Goal: Find specific page/section: Find specific page/section

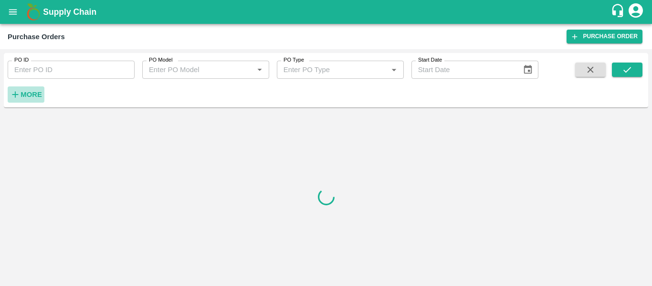
click at [34, 101] on button "More" at bounding box center [26, 94] width 37 height 16
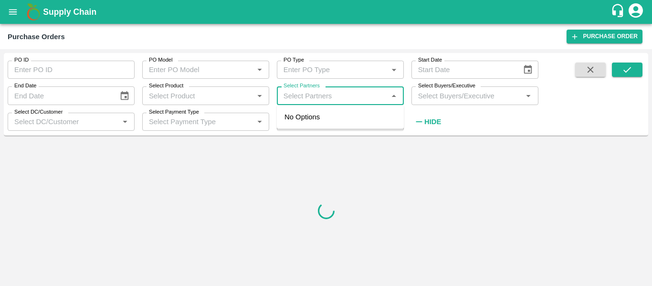
click at [304, 95] on input "Select Partners" at bounding box center [332, 95] width 105 height 12
paste input "9975520183"
type input "9975520183"
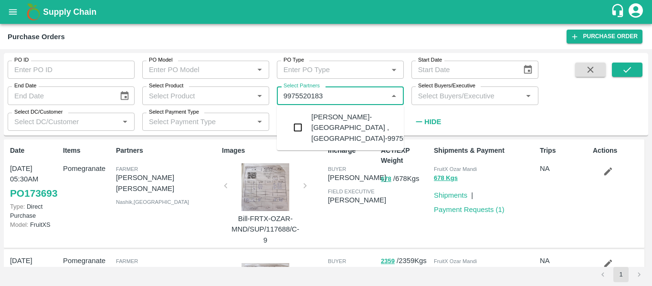
click at [308, 125] on div "[PERSON_NAME]-[GEOGRAPHIC_DATA] , [GEOGRAPHIC_DATA]-9975520183" at bounding box center [340, 128] width 127 height 38
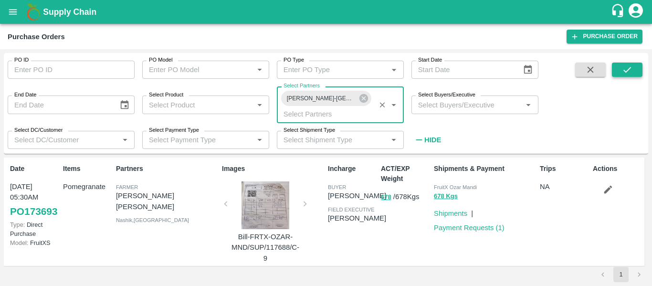
click at [631, 68] on icon "submit" at bounding box center [627, 69] width 10 height 10
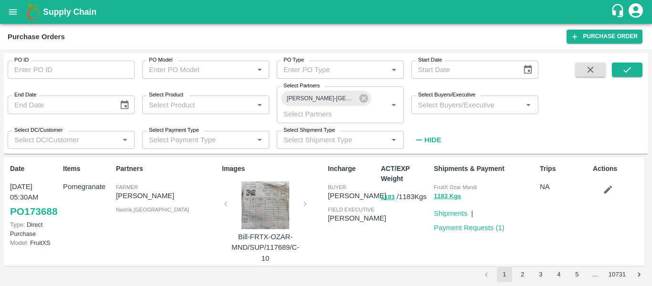
click at [267, 218] on div at bounding box center [265, 205] width 72 height 48
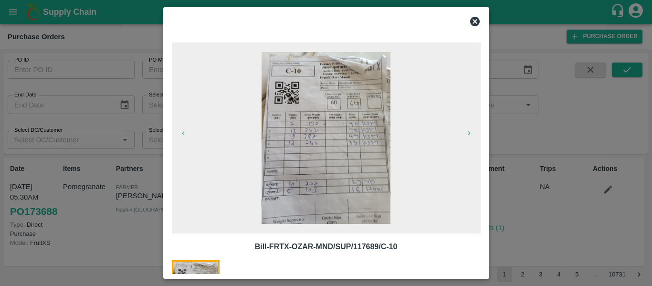
click at [296, 163] on img at bounding box center [325, 138] width 129 height 172
